Goal: Information Seeking & Learning: Learn about a topic

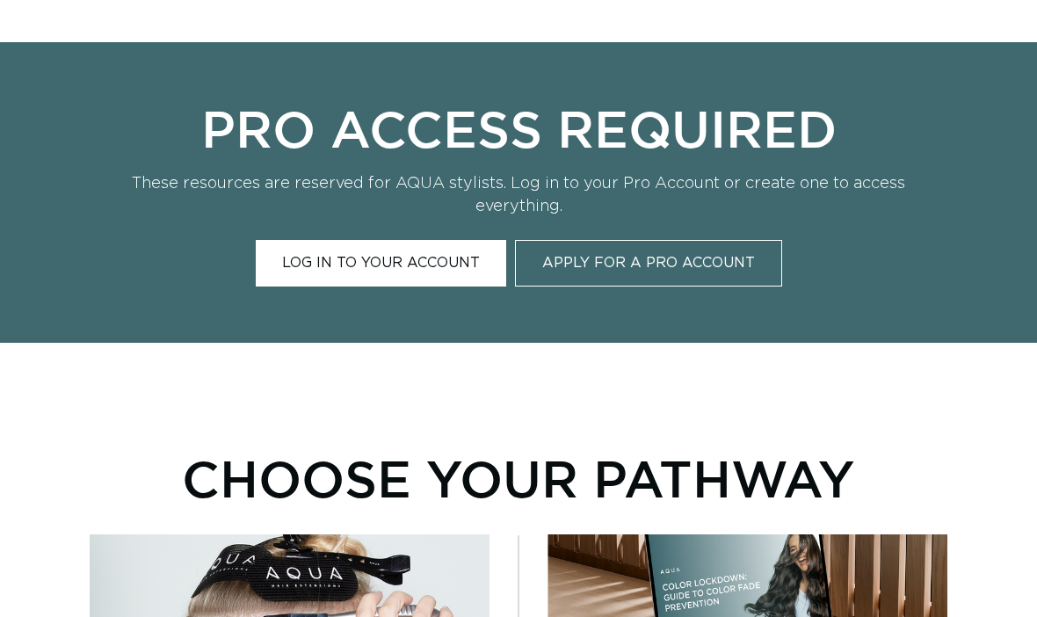
scroll to position [0, 912]
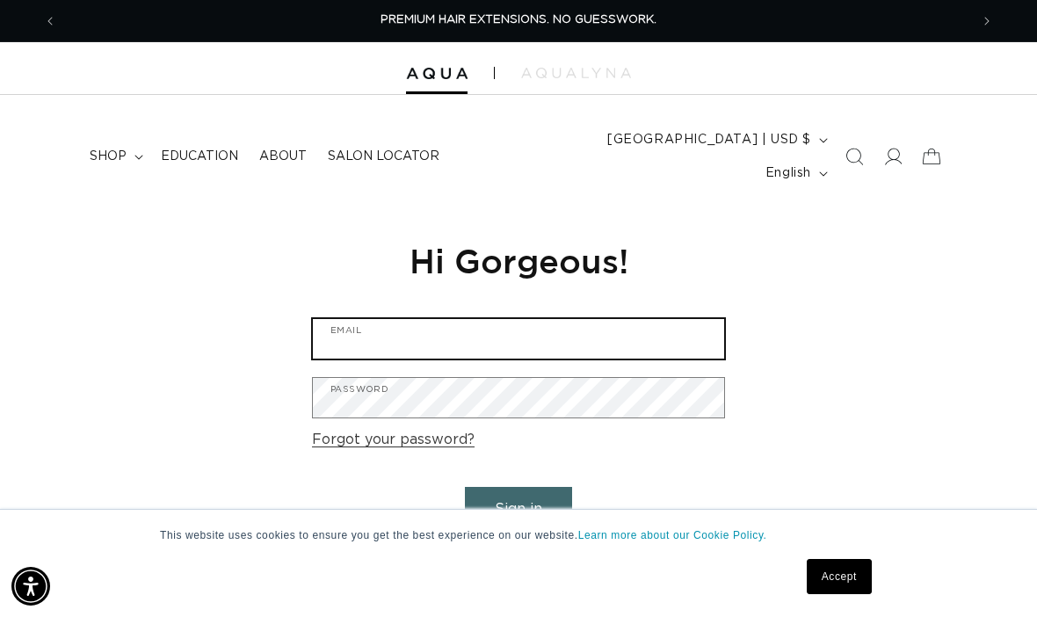
click at [670, 324] on input "Email" at bounding box center [518, 339] width 411 height 40
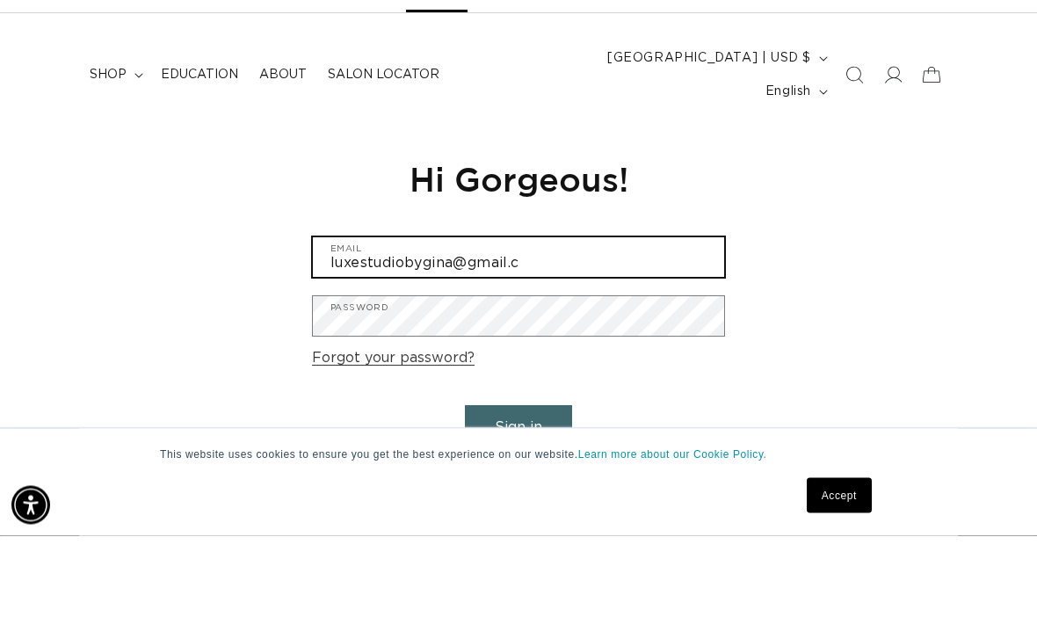
scroll to position [0, 912]
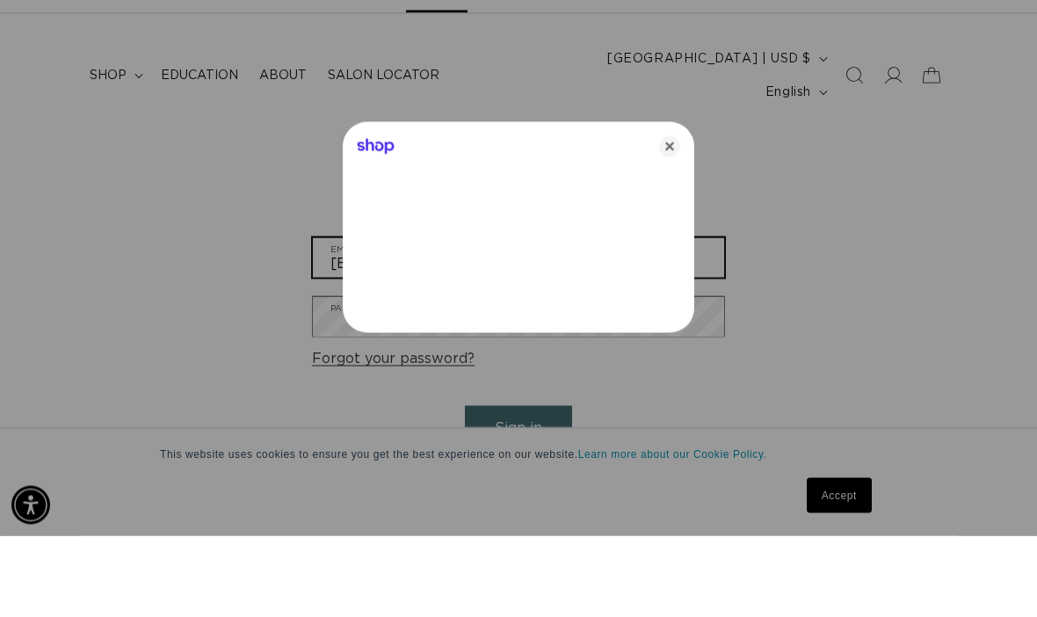
type input "[EMAIL_ADDRESS][DOMAIN_NAME]"
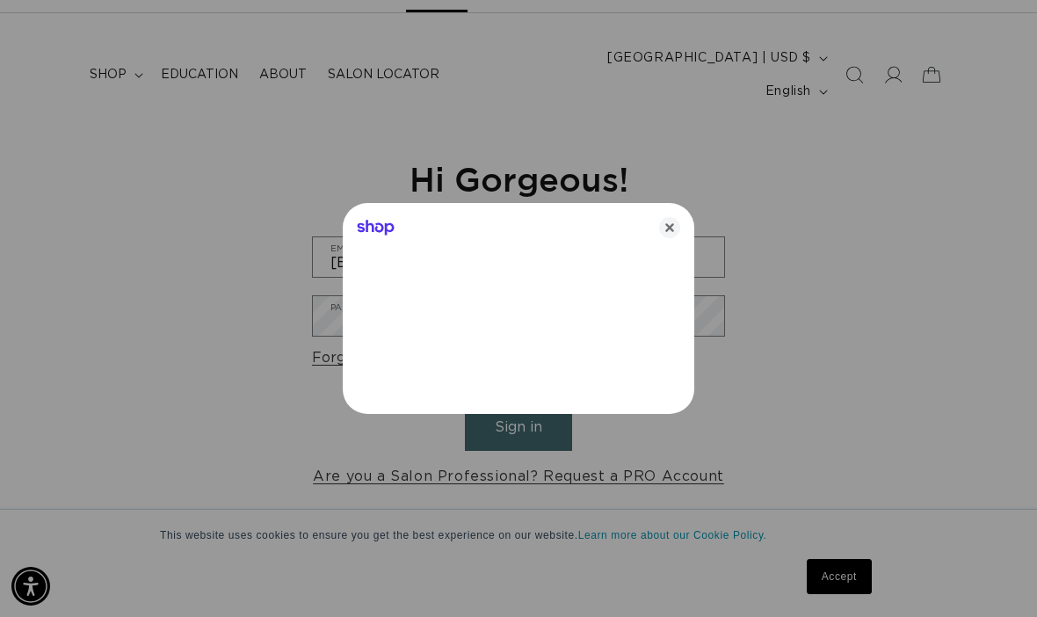
scroll to position [0, 1824]
click at [844, 165] on div at bounding box center [518, 308] width 1037 height 617
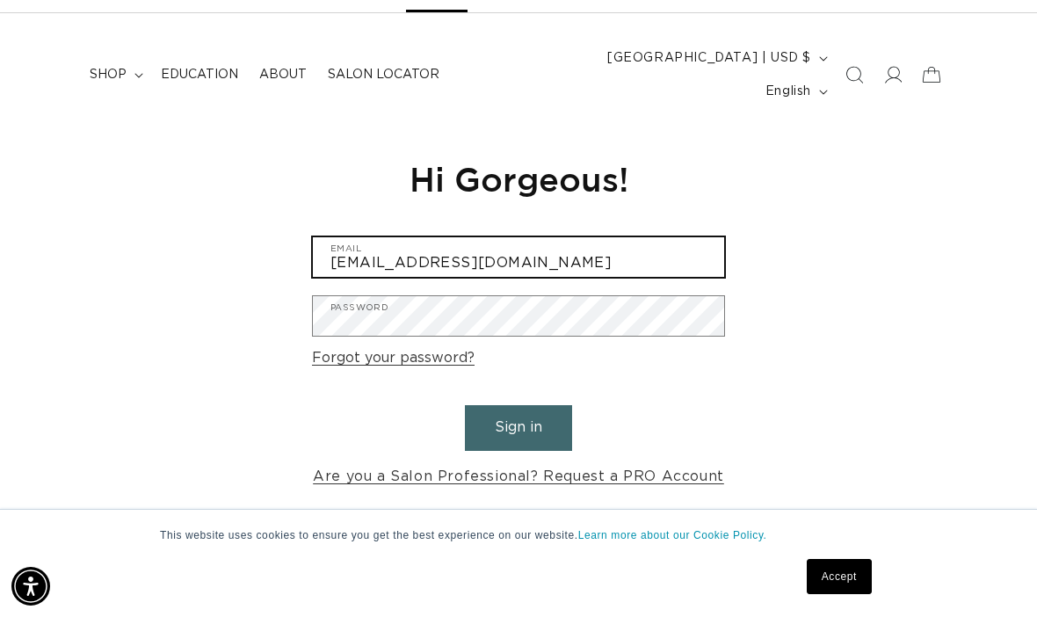
click at [635, 244] on input "[EMAIL_ADDRESS][DOMAIN_NAME]" at bounding box center [518, 257] width 411 height 40
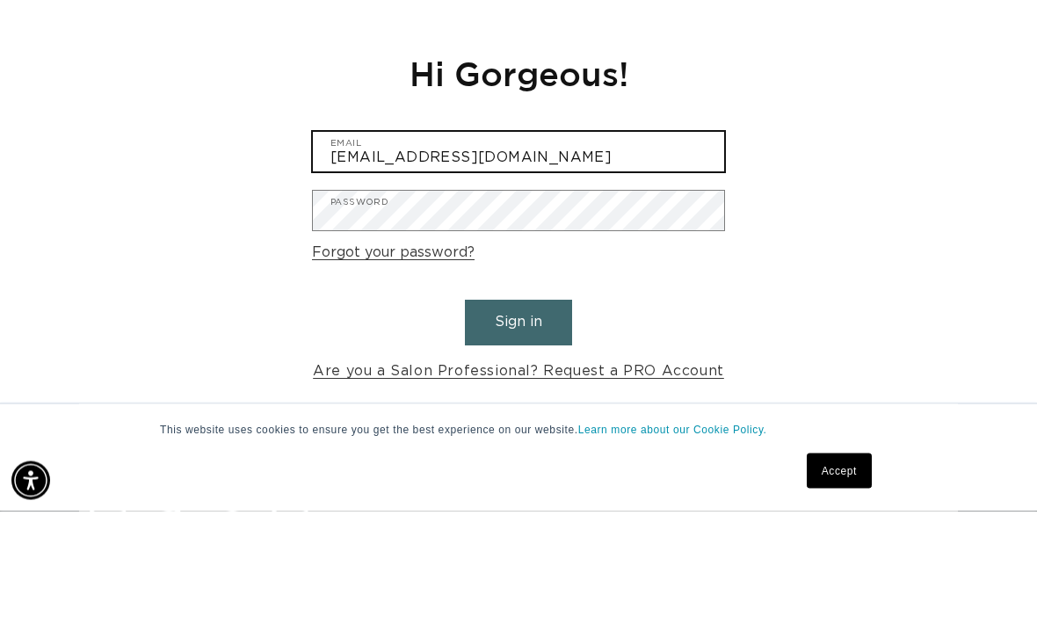
scroll to position [0, 0]
click at [518, 406] on button "Sign in" at bounding box center [518, 428] width 107 height 45
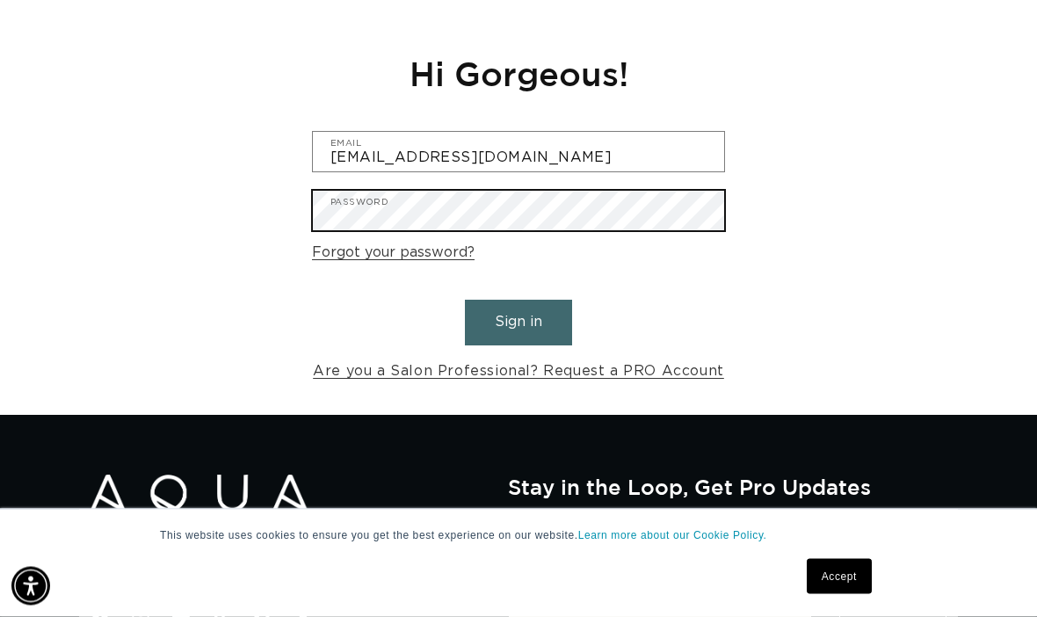
scroll to position [0, 912]
click at [518, 301] on button "Sign in" at bounding box center [518, 323] width 107 height 45
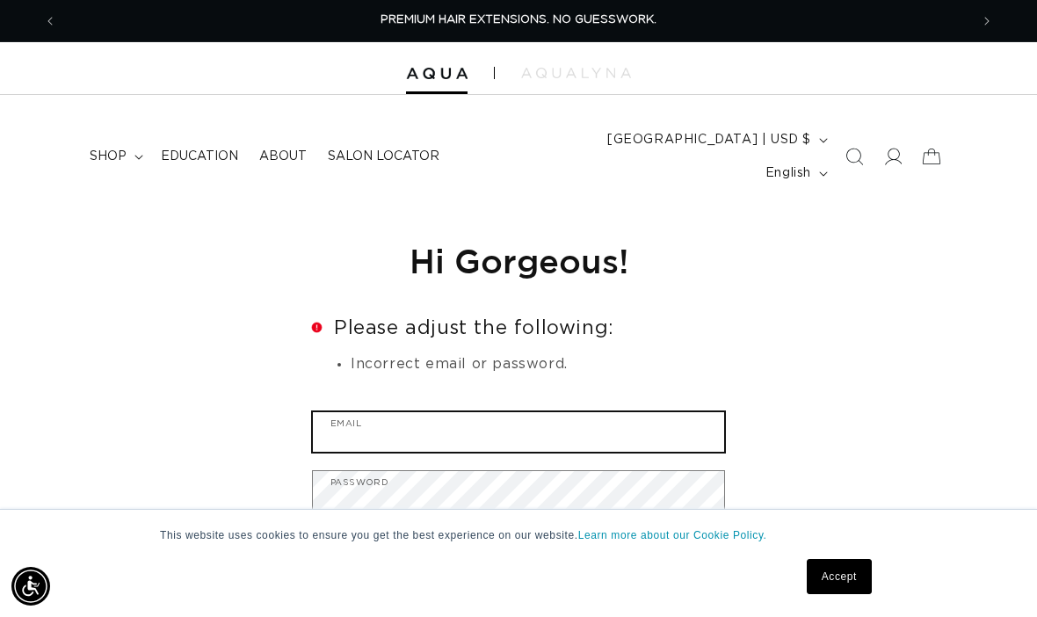
click at [668, 413] on input "Email" at bounding box center [518, 432] width 411 height 40
type input "luxestudiobygina@gmail.com"
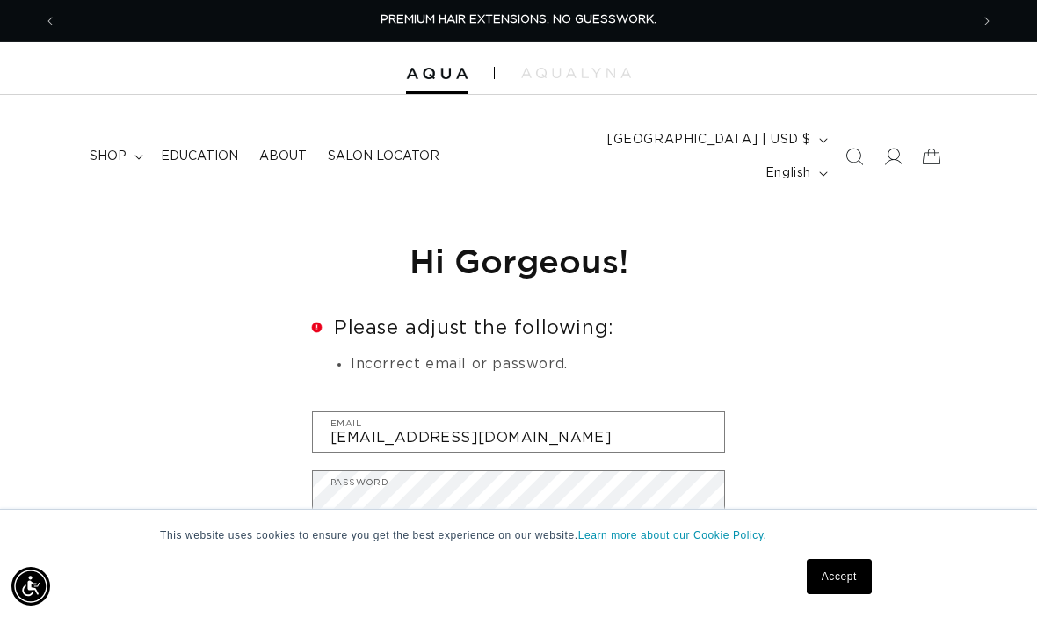
click at [518, 580] on button "Sign in" at bounding box center [518, 602] width 107 height 45
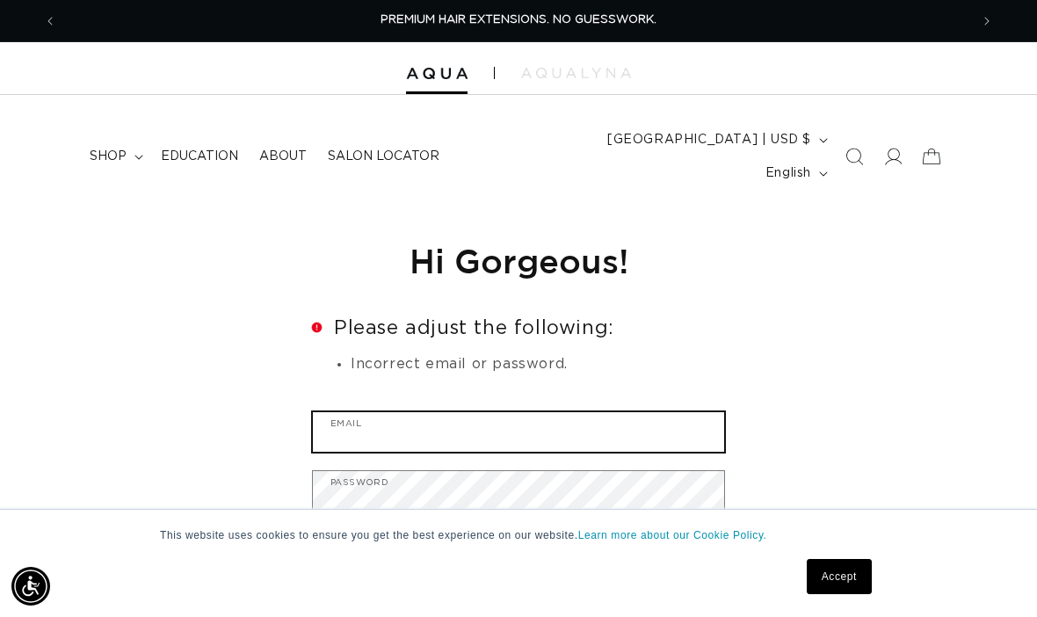
click at [524, 420] on input "Email" at bounding box center [518, 432] width 411 height 40
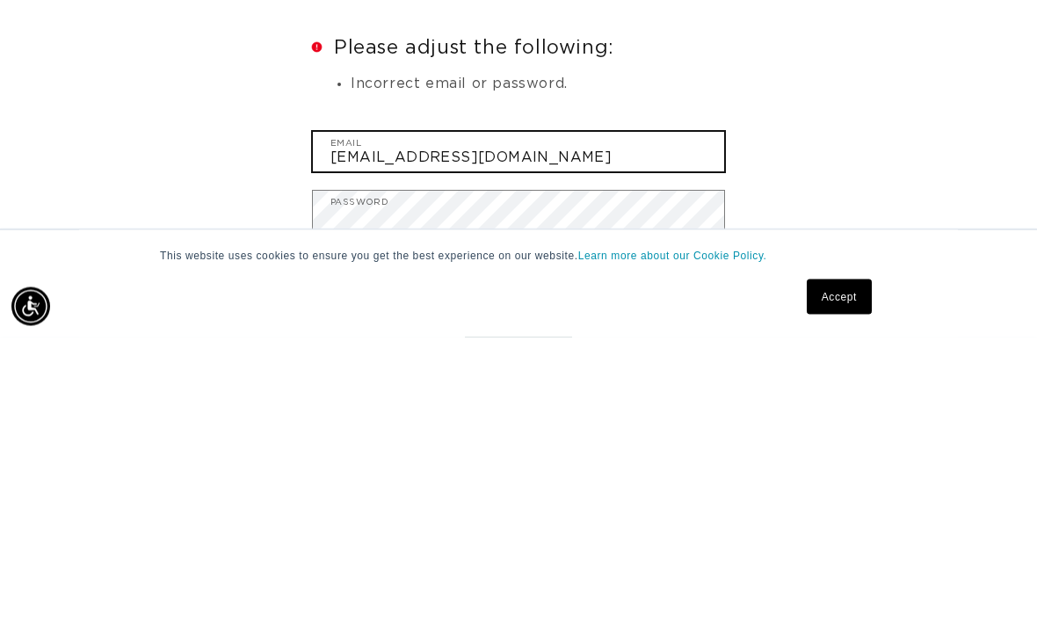
scroll to position [0, 1824]
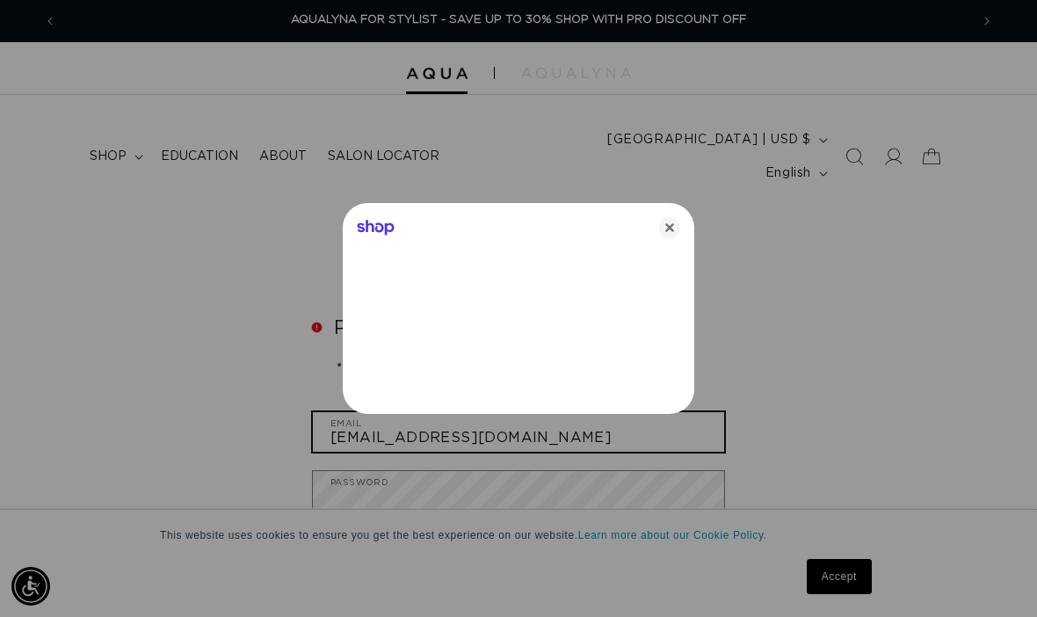
type input "luxestudiobygina@gmail.com"
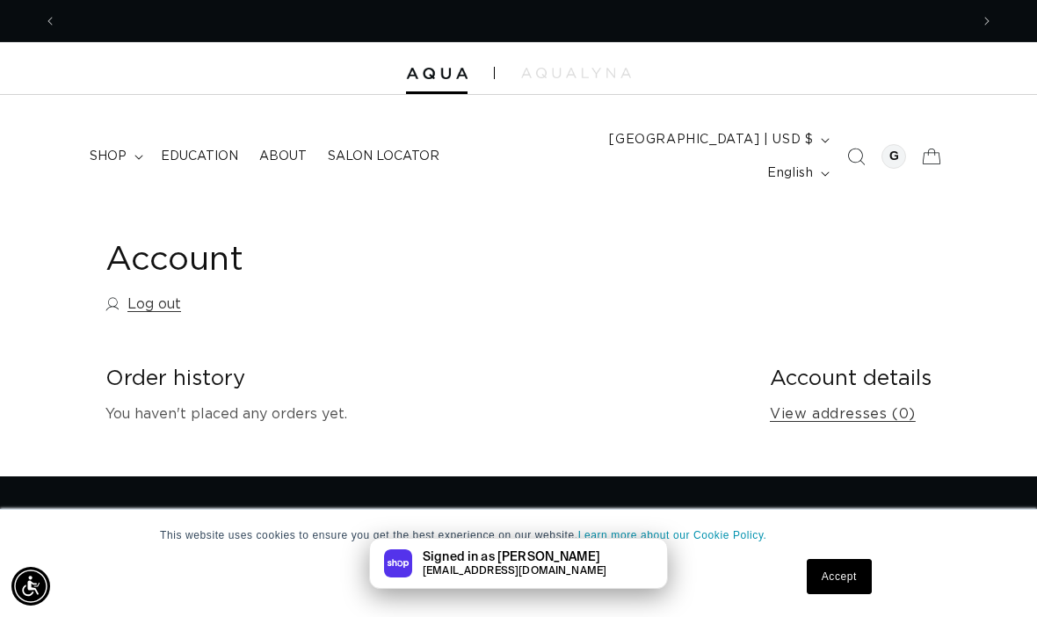
scroll to position [0, 912]
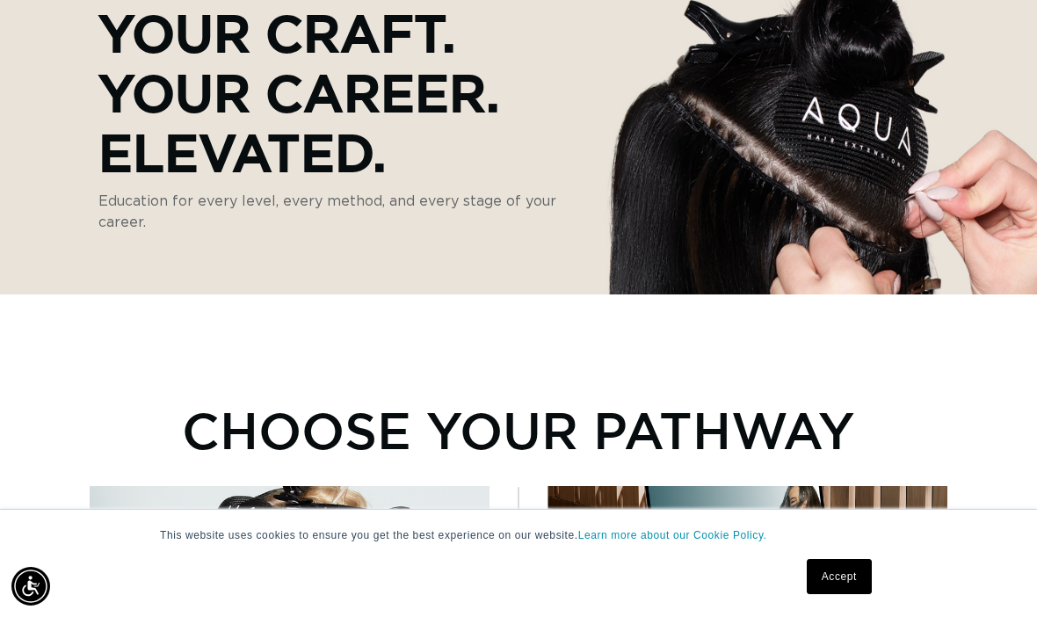
scroll to position [527, 0]
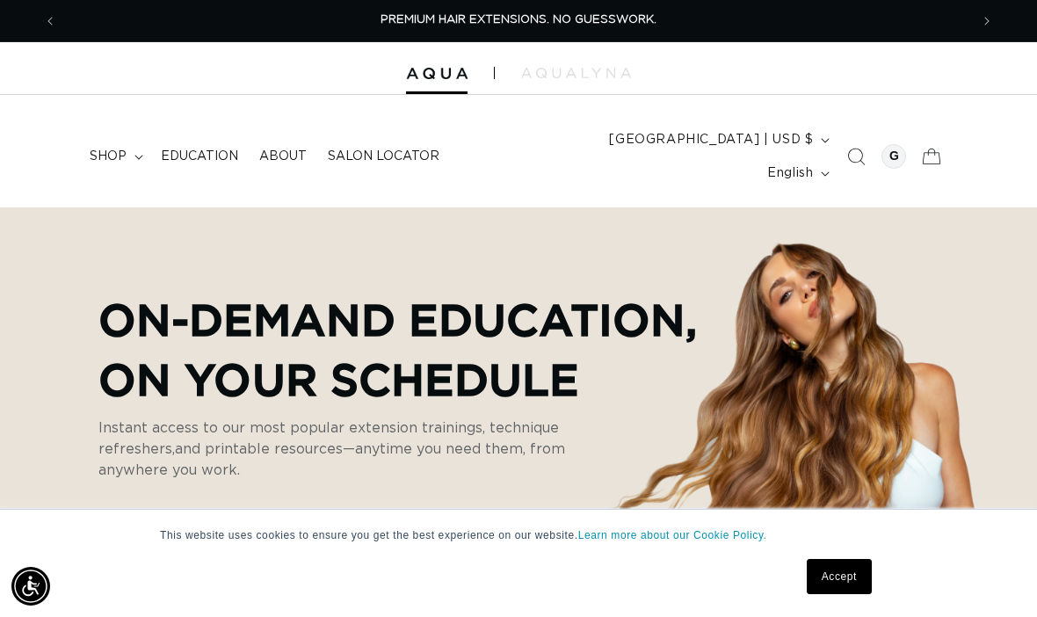
click at [840, 561] on link "Accept" at bounding box center [839, 576] width 65 height 35
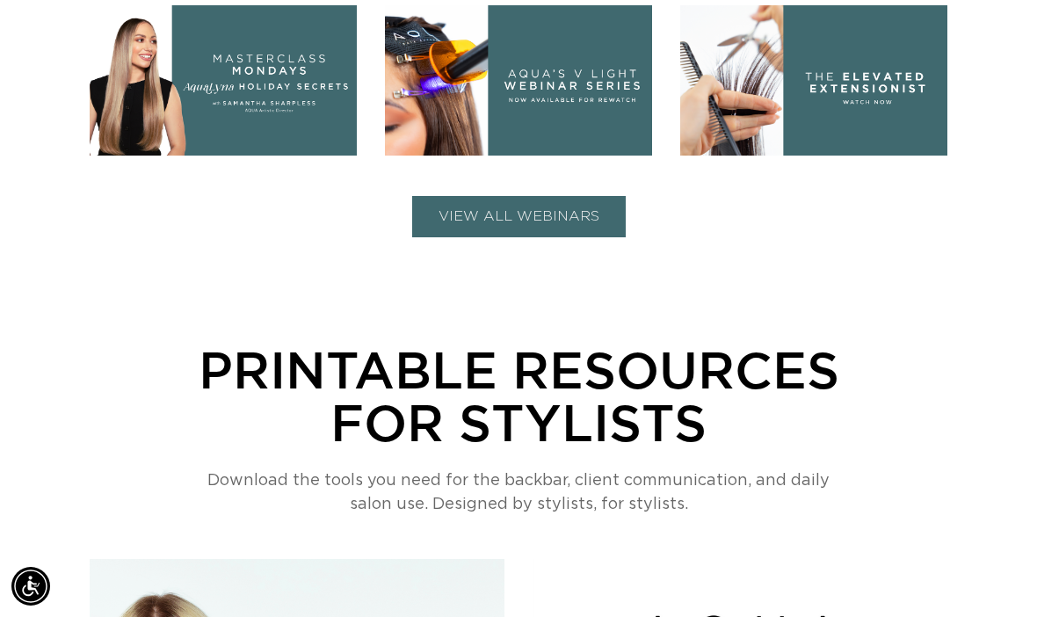
scroll to position [0, 912]
click at [555, 196] on button "VIEW ALL WEBINARS" at bounding box center [519, 216] width 214 height 41
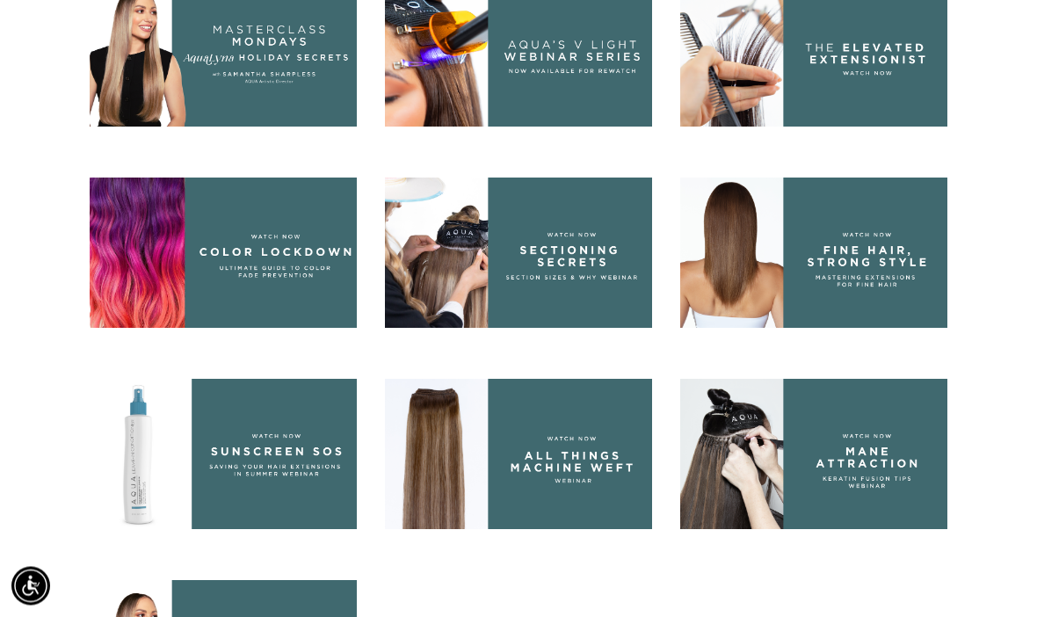
scroll to position [896, 0]
click at [889, 417] on img at bounding box center [813, 454] width 267 height 150
